Goal: Task Accomplishment & Management: Complete application form

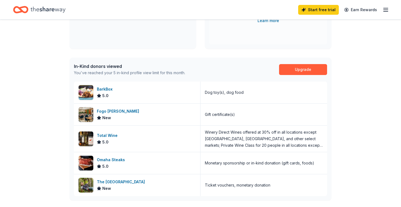
scroll to position [112, 0]
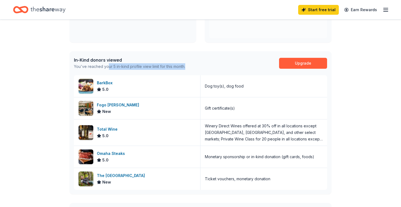
drag, startPoint x: 108, startPoint y: 67, endPoint x: 217, endPoint y: 70, distance: 109.3
click at [217, 70] on div "In-Kind donors viewed You've reached your 5 in-kind profile view limit for this…" at bounding box center [201, 63] width 262 height 24
drag, startPoint x: 148, startPoint y: 67, endPoint x: 186, endPoint y: 67, distance: 38.2
click at [186, 67] on div "In-Kind donors viewed You've reached your 5 in-kind profile view limit for this…" at bounding box center [201, 63] width 262 height 24
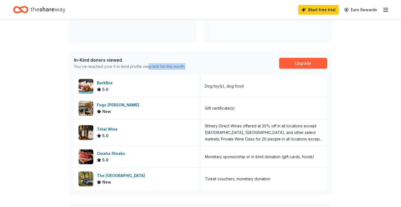
click at [186, 67] on div "In-Kind donors viewed You've reached your 5 in-kind profile view limit for this…" at bounding box center [201, 63] width 262 height 24
click at [301, 59] on link "Upgrade" at bounding box center [303, 63] width 48 height 11
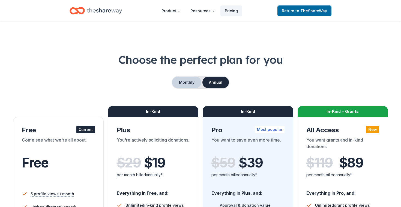
click at [185, 79] on button "Monthly" at bounding box center [186, 82] width 29 height 11
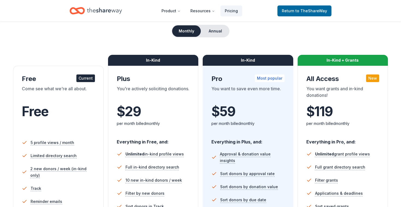
scroll to position [51, 0]
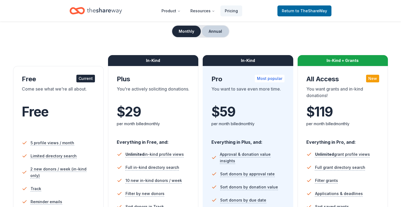
click at [217, 33] on button "Annual" at bounding box center [215, 31] width 27 height 11
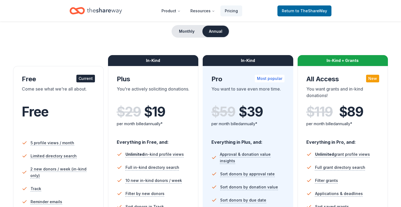
click at [186, 25] on div "Choose the perfect plan for you Monthly Annual Free Current Come see what we're…" at bounding box center [200, 145] width 375 height 289
click at [200, 32] on button "Monthly" at bounding box center [186, 31] width 29 height 11
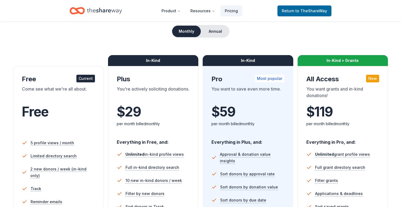
scroll to position [0, 0]
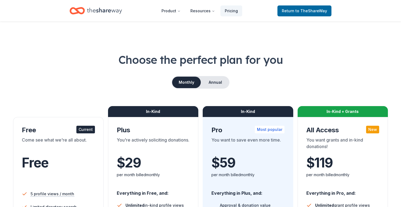
scroll to position [112, 0]
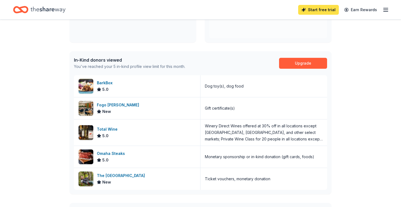
click at [317, 10] on link "Start free trial" at bounding box center [318, 10] width 41 height 10
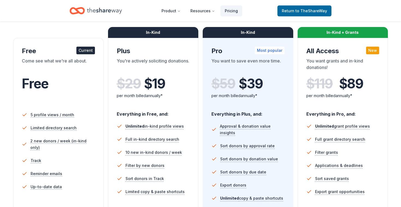
scroll to position [80, 0]
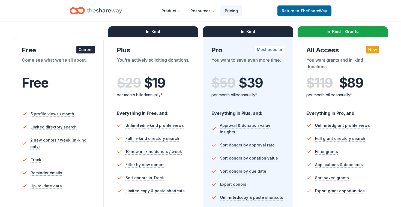
click at [180, 105] on div "$ 29 $ 19 per month billed annually*" at bounding box center [153, 90] width 73 height 30
click at [141, 53] on div "Plus" at bounding box center [153, 50] width 73 height 9
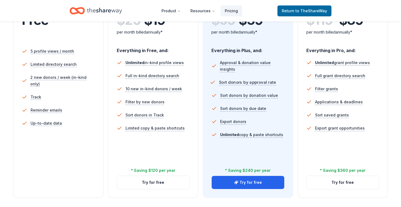
scroll to position [146, 0]
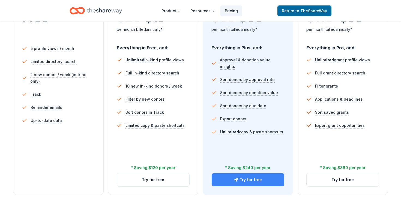
click at [249, 182] on button "Try for free" at bounding box center [248, 179] width 73 height 13
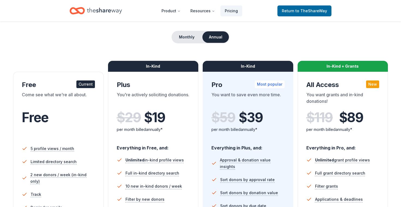
scroll to position [41, 0]
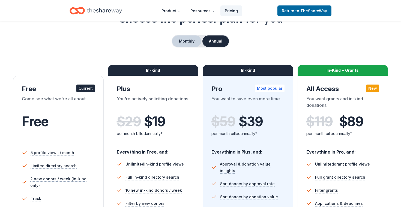
click at [193, 36] on button "Monthly" at bounding box center [186, 40] width 29 height 11
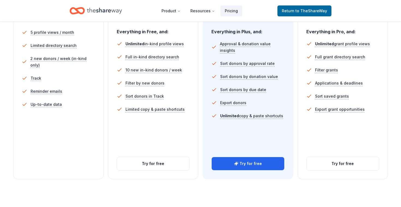
scroll to position [162, 0]
click at [159, 165] on button "Try for free" at bounding box center [153, 163] width 73 height 13
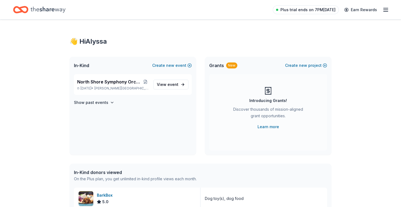
click at [327, 11] on span "Plus trial ends on 7PM[DATE]" at bounding box center [308, 10] width 55 height 7
click at [387, 9] on icon "button" at bounding box center [386, 10] width 7 height 7
click at [388, 11] on line "button" at bounding box center [386, 11] width 4 height 0
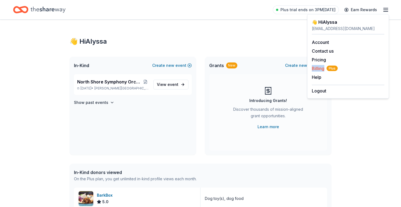
click at [318, 69] on span "Billing Plus" at bounding box center [325, 68] width 26 height 7
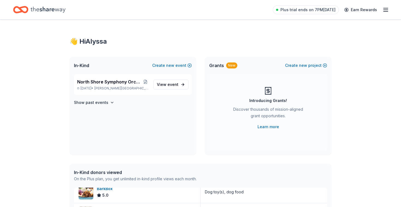
click at [384, 10] on icon "button" at bounding box center [386, 10] width 7 height 7
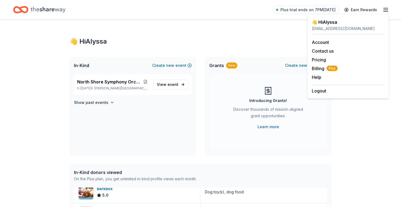
click at [23, 11] on icon "Home" at bounding box center [20, 9] width 15 height 13
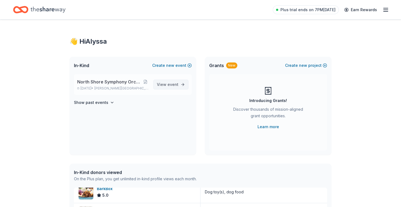
click at [182, 87] on link "View event" at bounding box center [170, 85] width 35 height 10
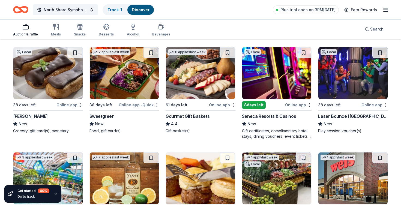
scroll to position [895, 0]
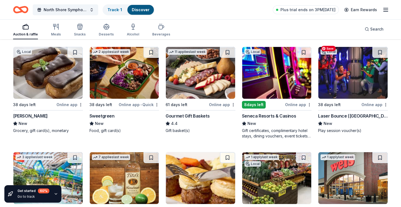
drag, startPoint x: 350, startPoint y: 70, endPoint x: 381, endPoint y: 118, distance: 57.4
click at [381, 118] on div "Local 38 days left Online app Laser Bounce (Long Island) New Play session vouch…" at bounding box center [353, 90] width 70 height 87
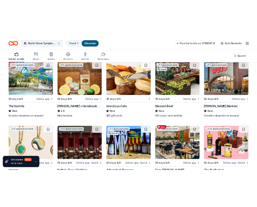
scroll to position [1007, 0]
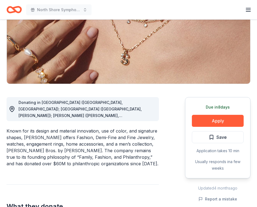
scroll to position [82, 0]
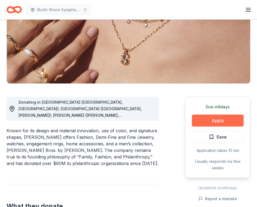
click at [223, 123] on button "Apply" at bounding box center [218, 121] width 52 height 12
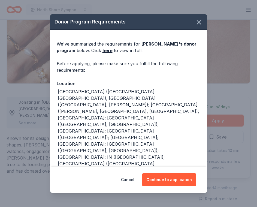
click at [173, 187] on div "Cancel Continue to application" at bounding box center [128, 180] width 157 height 26
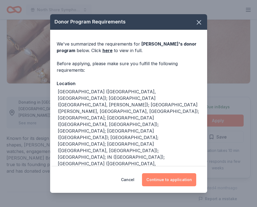
click at [172, 178] on button "Continue to application" at bounding box center [169, 179] width 54 height 13
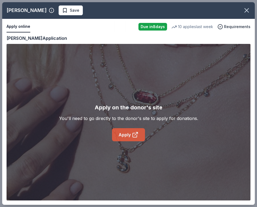
click at [124, 135] on link "Apply" at bounding box center [128, 134] width 33 height 13
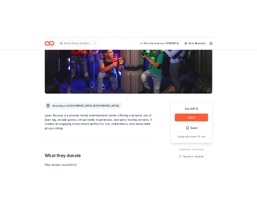
scroll to position [79, 0]
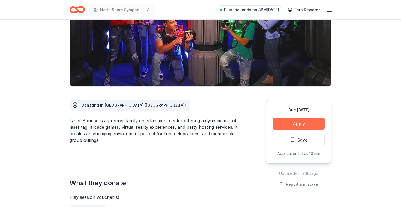
click at [300, 122] on button "Apply" at bounding box center [299, 124] width 52 height 12
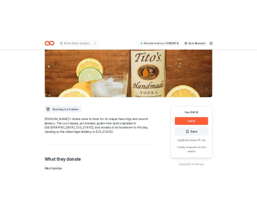
scroll to position [72, 0]
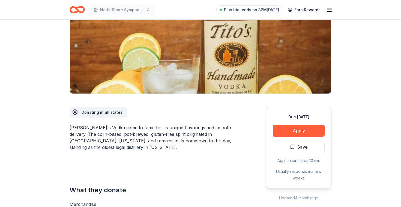
click at [307, 125] on div "Due [DATE] Apply Save Application takes 10 min Usually responds in a few weeks" at bounding box center [299, 147] width 66 height 81
click at [307, 131] on button "Apply" at bounding box center [299, 131] width 52 height 12
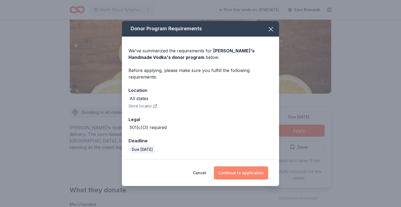
click at [240, 173] on button "Continue to application" at bounding box center [241, 173] width 54 height 13
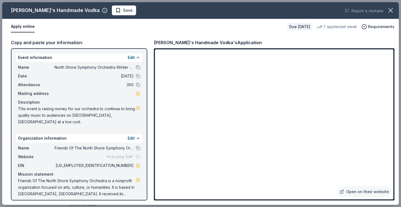
click at [138, 155] on div "Fill in using "Edit"" at bounding box center [124, 157] width 34 height 4
click at [131, 155] on span "Fill in using "Edit"" at bounding box center [120, 157] width 27 height 4
click at [131, 135] on button "Edit" at bounding box center [131, 138] width 7 height 7
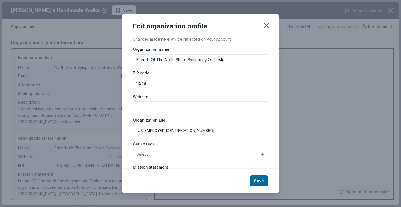
click at [173, 109] on input "Website" at bounding box center [200, 107] width 135 height 11
paste input "https://www.northshoresymphonyorch.org/"
type input "https://www.northshoresymphonyorch.org/"
click at [259, 180] on button "Save" at bounding box center [259, 181] width 19 height 11
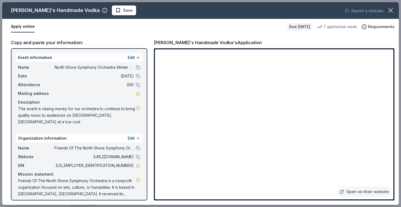
click at [138, 155] on button at bounding box center [138, 157] width 4 height 4
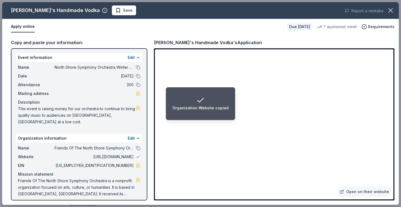
click at [233, 113] on li "Organization Website copied" at bounding box center [200, 103] width 69 height 33
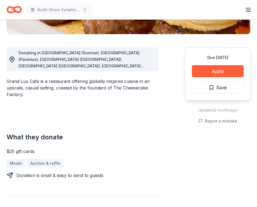
scroll to position [138, 0]
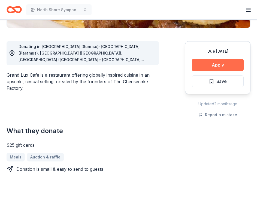
click at [228, 64] on button "Apply" at bounding box center [218, 65] width 52 height 12
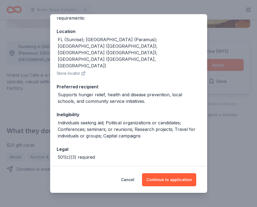
scroll to position [55, 0]
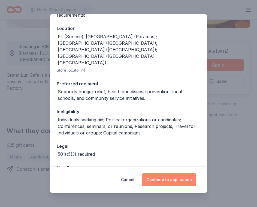
click at [172, 181] on button "Continue to application" at bounding box center [169, 179] width 54 height 13
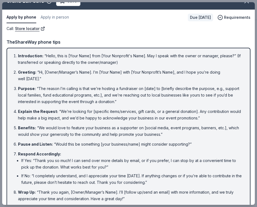
scroll to position [0, 0]
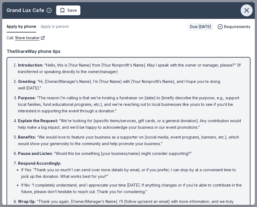
click at [247, 11] on icon "button" at bounding box center [247, 11] width 8 height 8
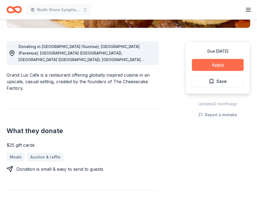
click at [218, 64] on button "Apply" at bounding box center [218, 65] width 52 height 12
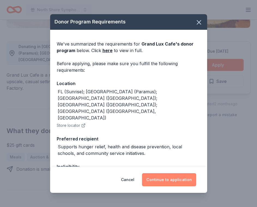
click at [167, 179] on button "Continue to application" at bounding box center [169, 179] width 54 height 13
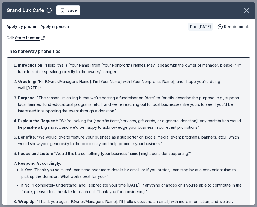
click at [63, 27] on button "Apply in person" at bounding box center [55, 26] width 28 height 11
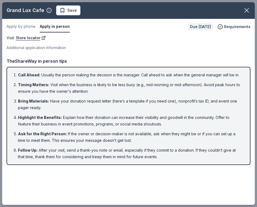
drag, startPoint x: 68, startPoint y: 73, endPoint x: 157, endPoint y: 97, distance: 91.9
click at [157, 97] on ol "Call Ahead : Usually the person making the decision is the manager. Call ahead …" at bounding box center [128, 116] width 235 height 88
drag, startPoint x: 146, startPoint y: 75, endPoint x: 202, endPoint y: 106, distance: 64.2
click at [202, 106] on ol "Call Ahead : Usually the person making the decision is the manager. Call ahead …" at bounding box center [128, 116] width 235 height 88
click at [27, 27] on button "Apply by phone" at bounding box center [21, 26] width 29 height 11
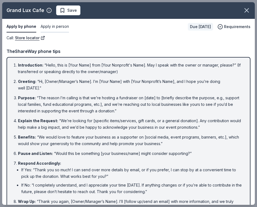
click at [47, 27] on button "Apply in person" at bounding box center [55, 26] width 28 height 11
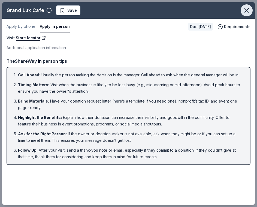
click at [247, 11] on icon "button" at bounding box center [247, 11] width 8 height 8
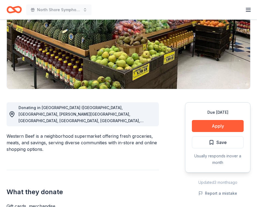
scroll to position [80, 0]
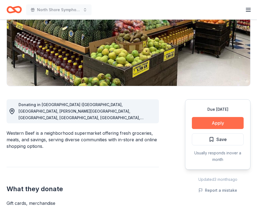
click at [229, 123] on button "Apply" at bounding box center [218, 123] width 52 height 12
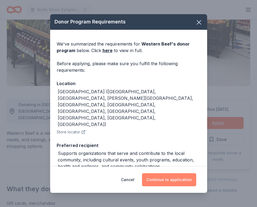
click at [175, 179] on button "Continue to application" at bounding box center [169, 179] width 54 height 13
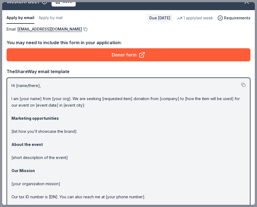
scroll to position [9, 0]
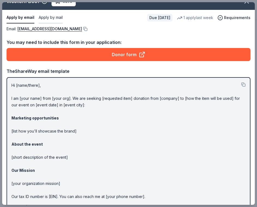
click at [58, 17] on button "Apply by mail" at bounding box center [51, 17] width 24 height 11
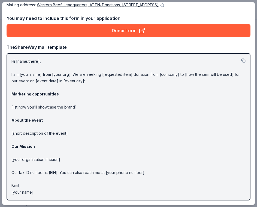
scroll to position [0, 0]
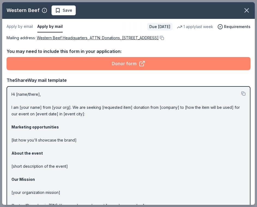
click at [126, 62] on link "Donor form" at bounding box center [129, 63] width 244 height 13
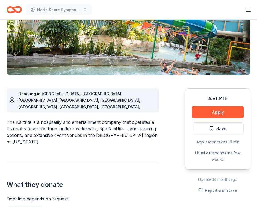
scroll to position [87, 0]
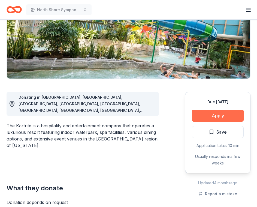
click at [216, 113] on button "Apply" at bounding box center [218, 116] width 52 height 12
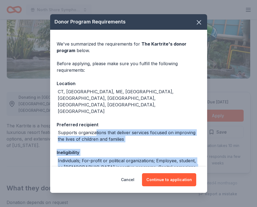
drag, startPoint x: 96, startPoint y: 113, endPoint x: 177, endPoint y: 158, distance: 93.5
click at [177, 158] on div "We've summarized the requirements for The Kartrite 's donor program below. Befo…" at bounding box center [128, 129] width 157 height 198
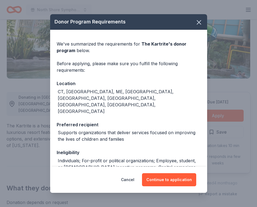
click at [172, 158] on div "Individuals; For-profit or political organizations; Employee, student, or volun…" at bounding box center [129, 168] width 143 height 20
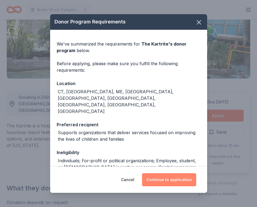
click at [174, 182] on button "Continue to application" at bounding box center [169, 179] width 54 height 13
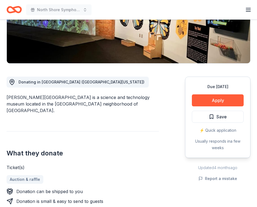
scroll to position [104, 0]
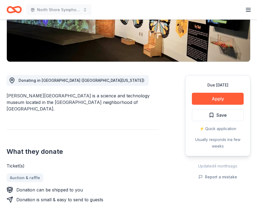
drag, startPoint x: 58, startPoint y: 126, endPoint x: 3, endPoint y: 109, distance: 57.1
drag, startPoint x: 6, startPoint y: 109, endPoint x: 51, endPoint y: 118, distance: 45.6
drag, startPoint x: 51, startPoint y: 118, endPoint x: 79, endPoint y: 125, distance: 29.1
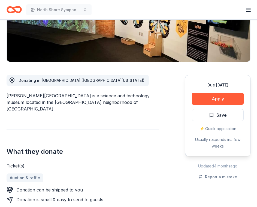
click at [80, 112] on div "Milton J. Rubenstein Museum of Science & Technology is a science and technology…" at bounding box center [83, 103] width 153 height 20
click at [79, 112] on div "Milton J. Rubenstein Museum of Science & Technology is a science and technology…" at bounding box center [83, 103] width 153 height 20
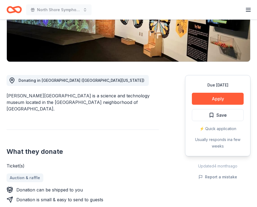
click at [79, 112] on div "Milton J. Rubenstein Museum of Science & Technology is a science and technology…" at bounding box center [83, 103] width 153 height 20
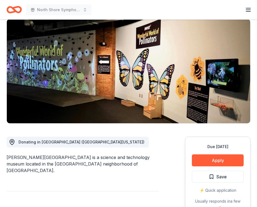
scroll to position [60, 0]
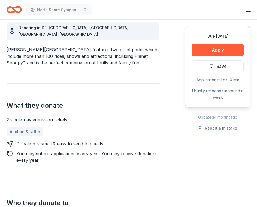
scroll to position [159, 0]
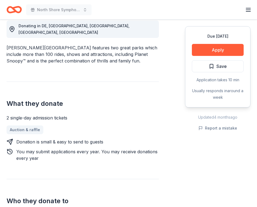
drag, startPoint x: 58, startPoint y: 135, endPoint x: 153, endPoint y: 161, distance: 98.1
click at [153, 161] on div "Donating in DE, MD, NJ, NY, PA Dorney Park & Wildwater Kingdom features two gre…" at bounding box center [83, 157] width 153 height 301
drag, startPoint x: 81, startPoint y: 134, endPoint x: 137, endPoint y: 159, distance: 61.6
click at [137, 159] on div "Donating in DE, MD, NJ, NY, PA Dorney Park & Wildwater Kingdom features two gre…" at bounding box center [83, 157] width 153 height 301
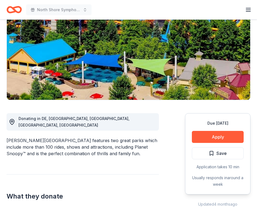
scroll to position [64, 0]
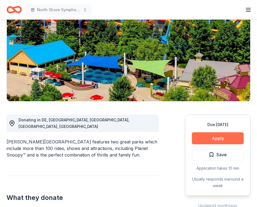
click at [228, 137] on button "Apply" at bounding box center [218, 138] width 52 height 12
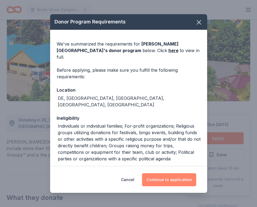
click at [155, 181] on button "Continue to application" at bounding box center [169, 179] width 54 height 13
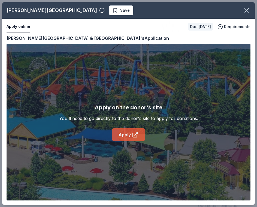
click at [129, 132] on link "Apply" at bounding box center [128, 134] width 33 height 13
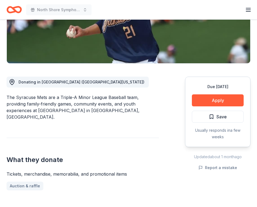
scroll to position [103, 0]
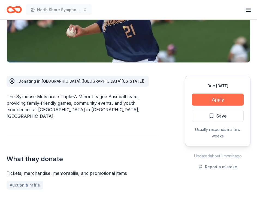
click at [225, 101] on button "Apply" at bounding box center [218, 100] width 52 height 12
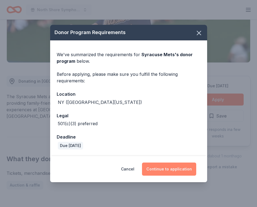
click at [169, 168] on button "Continue to application" at bounding box center [169, 169] width 54 height 13
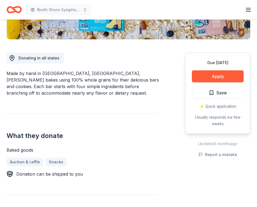
scroll to position [127, 0]
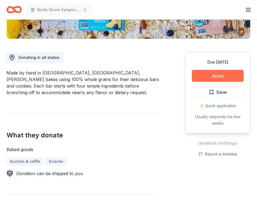
click at [217, 77] on button "Apply" at bounding box center [218, 76] width 52 height 12
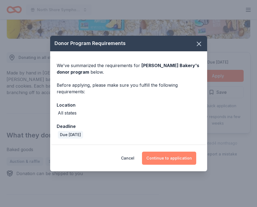
click at [165, 156] on button "Continue to application" at bounding box center [169, 158] width 54 height 13
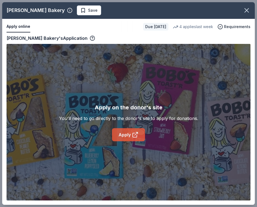
click at [125, 137] on link "Apply" at bounding box center [128, 134] width 33 height 13
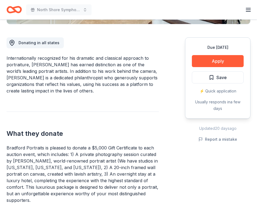
scroll to position [142, 0]
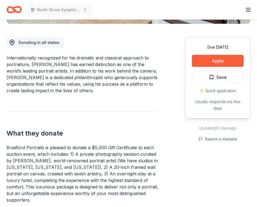
drag, startPoint x: 72, startPoint y: 147, endPoint x: 160, endPoint y: 161, distance: 88.9
click at [160, 160] on div "Donating in all states Internationally recognized for his dramatic and classica…" at bounding box center [129, 154] width 244 height 260
drag, startPoint x: 121, startPoint y: 150, endPoint x: 154, endPoint y: 168, distance: 37.0
click at [154, 168] on div "Bradford Portraits is pleased to donate a $5,000 Gift Certificate to each aucti…" at bounding box center [83, 173] width 153 height 59
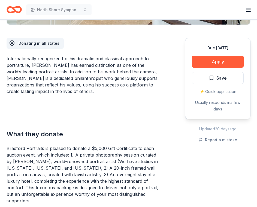
scroll to position [101, 0]
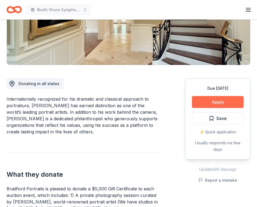
click at [217, 100] on button "Apply" at bounding box center [218, 102] width 52 height 12
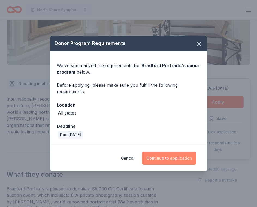
click at [166, 158] on button "Continue to application" at bounding box center [169, 158] width 54 height 13
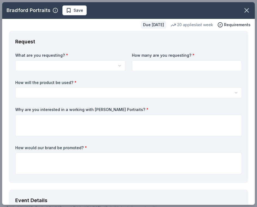
scroll to position [0, 0]
click at [61, 63] on html "North Shore Symphony Orchestra Winter Gala Plus trial ends on 7PM, 10/20 Earn R…" at bounding box center [128, 103] width 257 height 207
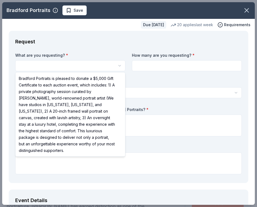
select select "Bradford Portraits is pleased to donate a $5,000 Gift Certificate to each aucti…"
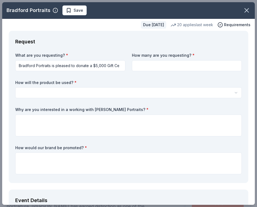
click at [167, 64] on input at bounding box center [187, 65] width 110 height 11
type input "1"
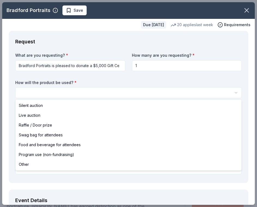
click at [114, 93] on html "North Shore Symphony Orchestra Winter Gala Save Apply Due in 38 days Share Brad…" at bounding box center [128, 103] width 257 height 207
select select "raffleDoorPrize"
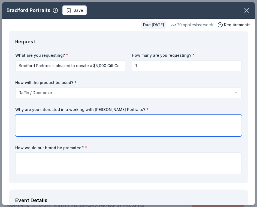
click at [55, 129] on textarea at bounding box center [128, 126] width 227 height 22
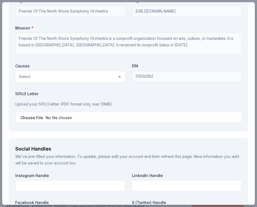
scroll to position [576, 0]
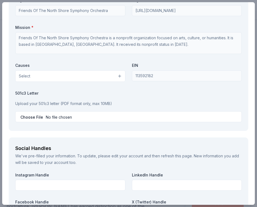
click at [102, 76] on button "Select" at bounding box center [70, 75] width 110 height 11
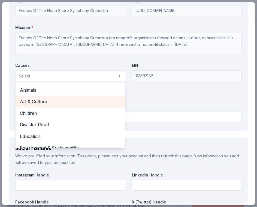
click at [46, 102] on span "Art & Culture" at bounding box center [70, 101] width 101 height 7
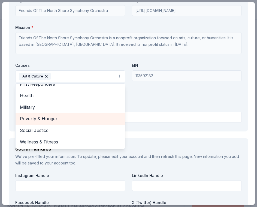
scroll to position [0, 0]
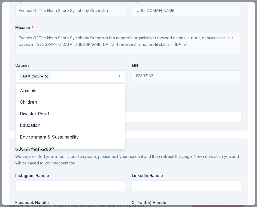
click at [164, 95] on div "Organization Name * Friends Of The North Shore Symphony Orchestra Organization …" at bounding box center [128, 61] width 227 height 127
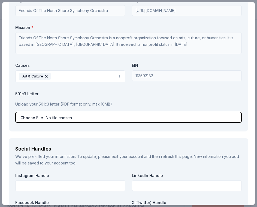
click at [38, 118] on input "file" at bounding box center [128, 117] width 227 height 11
type input "C:\fakepath\NSSO 501_c_3_letter.pdf"
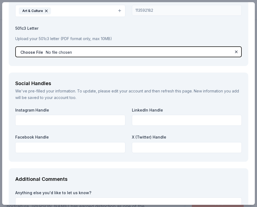
scroll to position [642, 0]
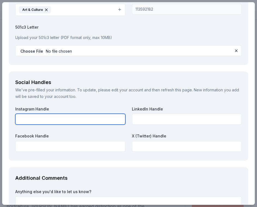
click at [61, 118] on input "text" at bounding box center [70, 119] width 110 height 11
paste input "northshoresymphonyorchestra"
type input "northshoresymphonyorchestra"
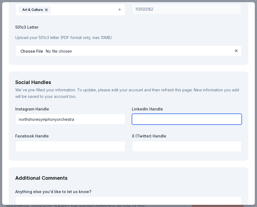
click at [149, 118] on input "text" at bounding box center [187, 119] width 110 height 11
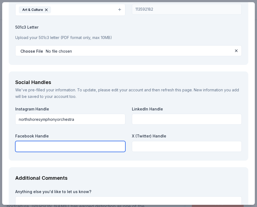
click at [103, 142] on input "text" at bounding box center [70, 146] width 110 height 11
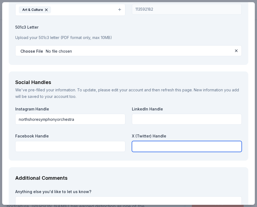
click at [159, 144] on input "text" at bounding box center [187, 146] width 110 height 11
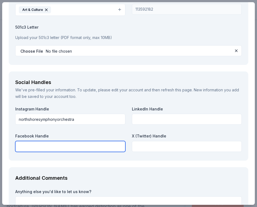
click at [100, 147] on input "text" at bounding box center [70, 146] width 110 height 11
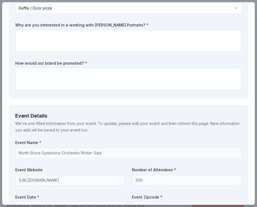
scroll to position [0, 0]
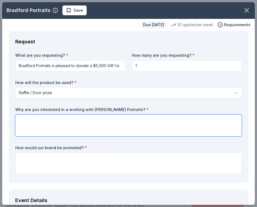
click at [89, 124] on textarea at bounding box center [128, 126] width 227 height 22
click at [117, 123] on textarea at bounding box center [128, 126] width 227 height 22
click at [193, 124] on textarea "From one arts organization to another" at bounding box center [128, 126] width 227 height 22
type textarea "From one arts organization to another"
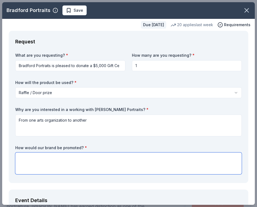
click at [158, 162] on textarea at bounding box center [128, 164] width 227 height 22
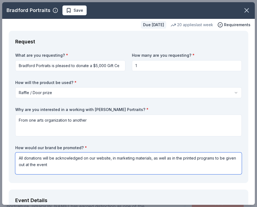
type textarea "All donations will be acknowledged on our website, in marketing materials, as w…"
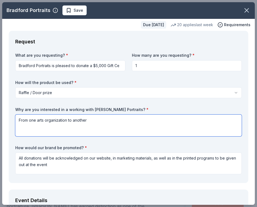
click at [111, 122] on textarea "From one arts organization to another" at bounding box center [128, 126] width 227 height 22
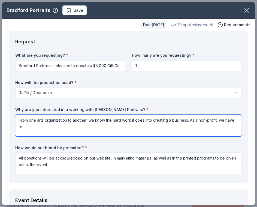
click at [188, 120] on textarea "From one arts organization to another, we know the hard work it goes into creat…" at bounding box center [128, 126] width 227 height 22
click at [89, 131] on textarea "From one arts organization to another, we know the hard work it goes into creat…" at bounding box center [128, 126] width 227 height 22
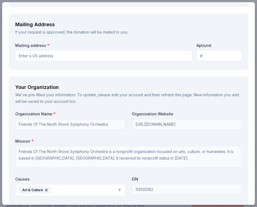
scroll to position [462, 0]
type textarea "From one arts organization to another, we know the hard work it goes into creat…"
click at [90, 54] on input "Mailing address *" at bounding box center [103, 55] width 177 height 11
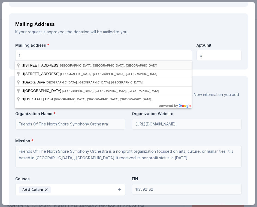
type input "1519 Washington Ave"
type input "5164488528"
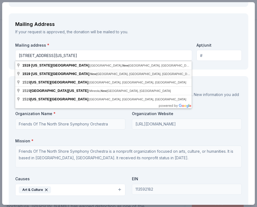
type input "1519 Washington Avenue, New Hyde Park, NY, 11040"
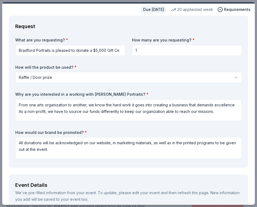
scroll to position [0, 0]
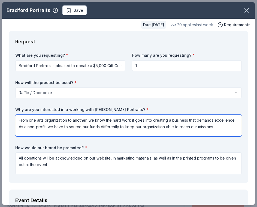
click at [228, 129] on textarea "From one arts organization to another, we know the hard work it goes into creat…" at bounding box center [128, 126] width 227 height 22
paste textarea "The North Shore Symphony Orchestra, in its 65th season, is one of the oldest co…"
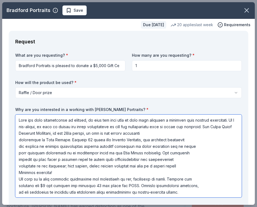
click at [19, 141] on textarea at bounding box center [128, 156] width 227 height 83
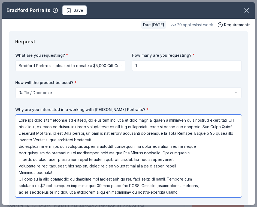
click at [19, 146] on textarea at bounding box center [128, 156] width 227 height 83
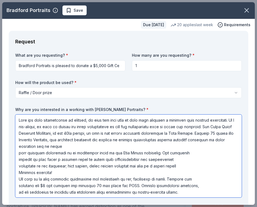
click at [19, 155] on textarea at bounding box center [128, 156] width 227 height 83
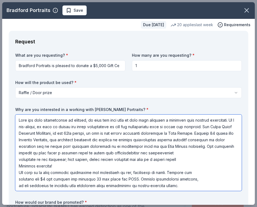
click at [18, 159] on textarea at bounding box center [128, 153] width 227 height 76
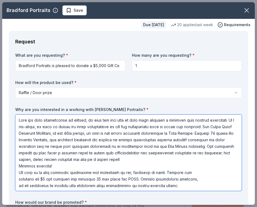
click at [19, 167] on textarea at bounding box center [128, 153] width 227 height 76
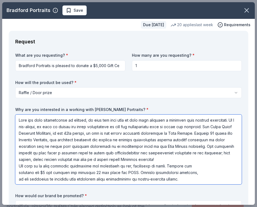
click at [18, 173] on textarea at bounding box center [128, 150] width 227 height 70
click at [20, 180] on textarea at bounding box center [128, 150] width 227 height 70
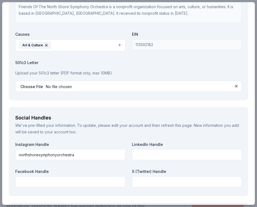
scroll to position [741, 0]
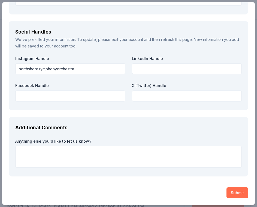
type textarea "From one arts organization to another, we know the hard work it goes into creat…"
click at [236, 188] on button "Submit" at bounding box center [238, 193] width 22 height 11
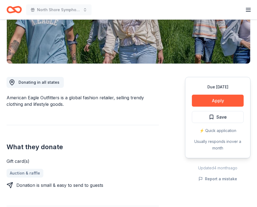
scroll to position [106, 0]
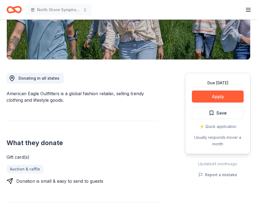
drag, startPoint x: 84, startPoint y: 94, endPoint x: 140, endPoint y: 106, distance: 57.0
click at [140, 106] on div "Donating in all states American Eagle Outfitters is a global fashion retailer, …" at bounding box center [83, 167] width 153 height 215
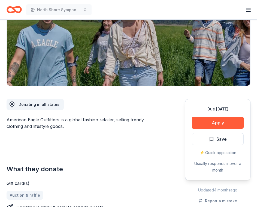
scroll to position [45, 0]
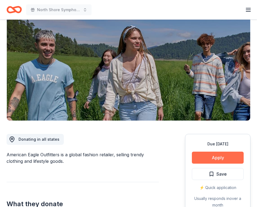
click at [228, 160] on button "Apply" at bounding box center [218, 158] width 52 height 12
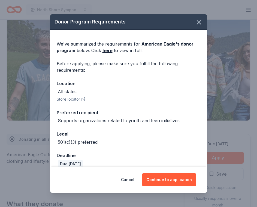
scroll to position [8, 0]
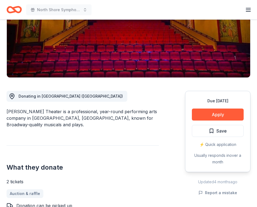
scroll to position [89, 0]
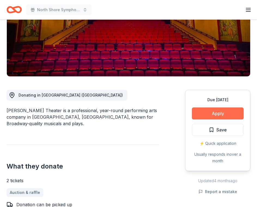
click at [217, 111] on button "Apply" at bounding box center [218, 114] width 52 height 12
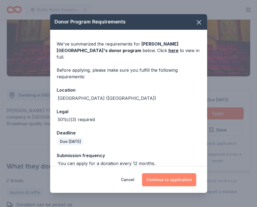
click at [162, 181] on button "Continue to application" at bounding box center [169, 179] width 54 height 13
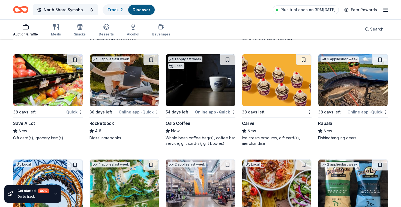
scroll to position [2132, 0]
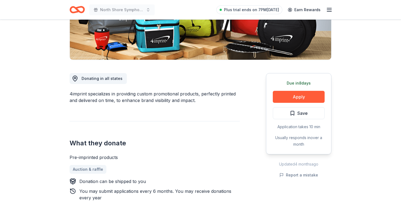
scroll to position [106, 0]
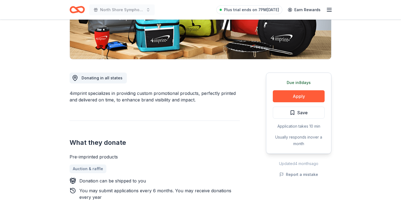
drag, startPoint x: 127, startPoint y: 92, endPoint x: 234, endPoint y: 107, distance: 107.5
click at [234, 107] on div "Donating in all states 4imprint specializes in providing custom promotional pro…" at bounding box center [155, 167] width 170 height 214
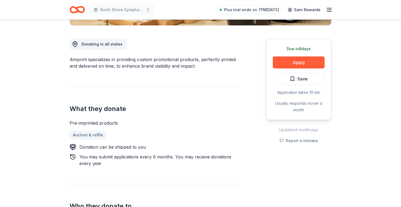
scroll to position [142, 0]
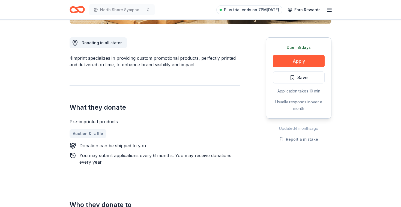
drag, startPoint x: 116, startPoint y: 146, endPoint x: 221, endPoint y: 165, distance: 106.6
click at [221, 165] on div "Donation can be shipped to you You may submit applications every 6 months . You…" at bounding box center [155, 154] width 170 height 23
click at [221, 165] on div "You may submit applications every 6 months . You may receive donations every ye…" at bounding box center [159, 158] width 161 height 13
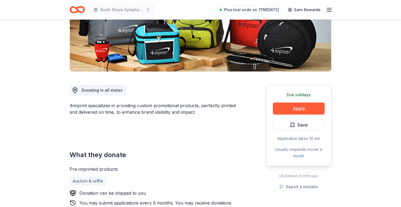
scroll to position [93, 0]
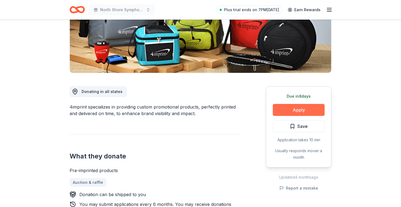
click at [310, 105] on button "Apply" at bounding box center [299, 110] width 52 height 12
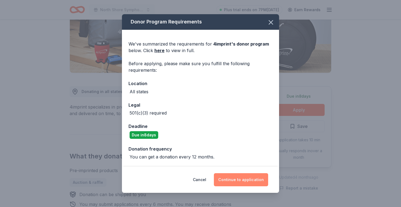
click at [238, 179] on button "Continue to application" at bounding box center [241, 179] width 54 height 13
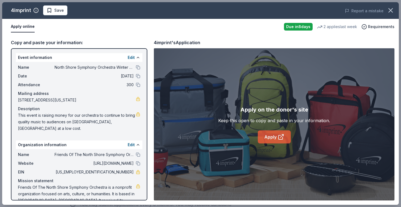
click at [274, 137] on link "Apply" at bounding box center [274, 137] width 33 height 13
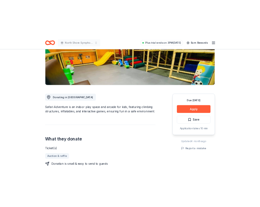
scroll to position [87, 0]
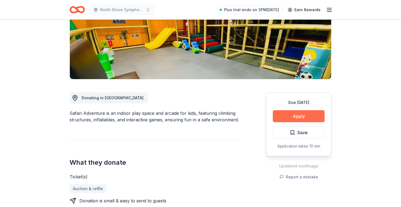
click at [306, 116] on button "Apply" at bounding box center [299, 116] width 52 height 12
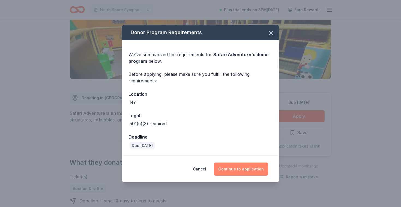
click at [244, 167] on button "Continue to application" at bounding box center [241, 169] width 54 height 13
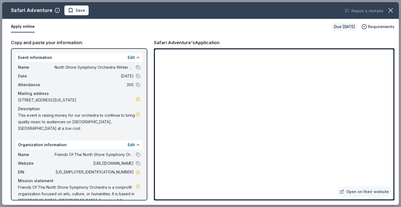
click at [400, 32] on div "Safari Adventure Save Report a mistake Apply online Due in 38 days Requirements…" at bounding box center [200, 103] width 401 height 207
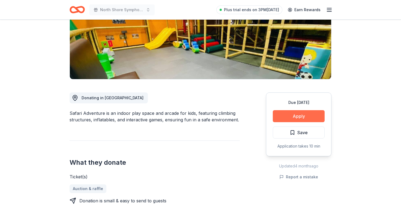
click at [299, 115] on button "Apply" at bounding box center [299, 116] width 52 height 12
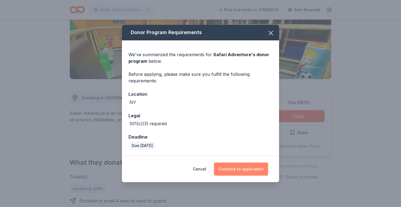
click at [224, 173] on button "Continue to application" at bounding box center [241, 169] width 54 height 13
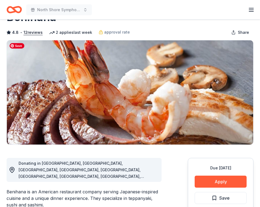
scroll to position [22, 0]
